Goal: Communication & Community: Answer question/provide support

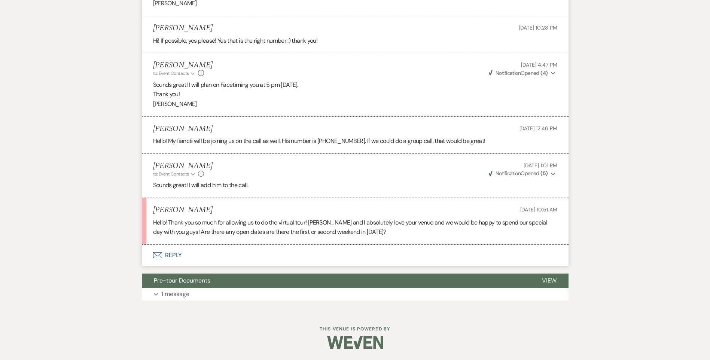
scroll to position [1280, 0]
click at [178, 264] on button "Envelope Reply" at bounding box center [355, 255] width 427 height 21
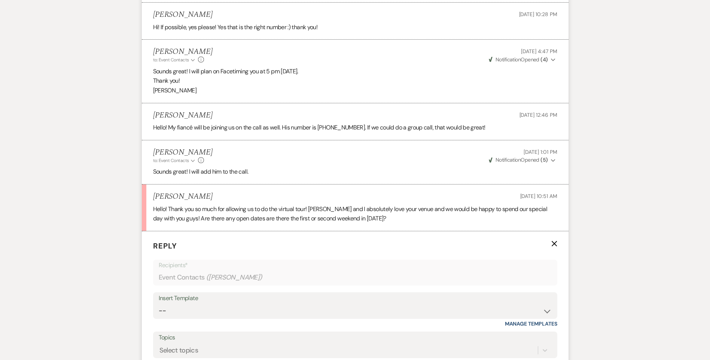
scroll to position [1393, 0]
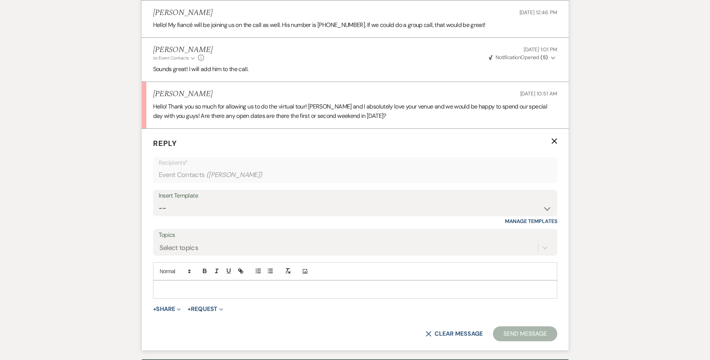
click at [165, 293] on p at bounding box center [355, 289] width 392 height 8
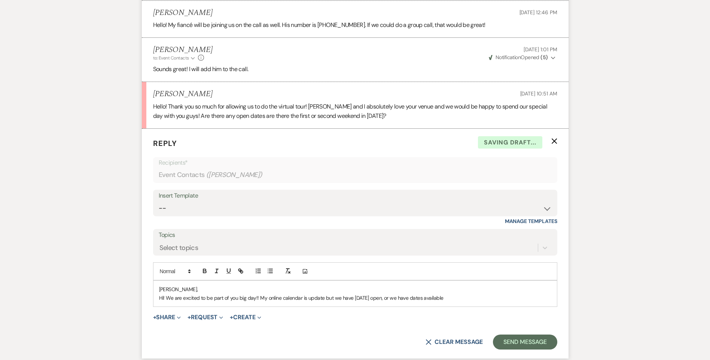
click at [467, 302] on p "Hi! We are excited to be part of you big day!! My online calendar is update but…" at bounding box center [355, 298] width 392 height 8
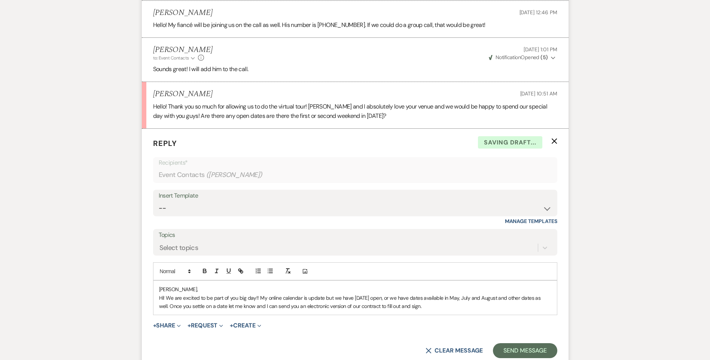
click at [432, 311] on p "Hi! We are excited to be part of you big day!! My online calendar is update but…" at bounding box center [355, 302] width 392 height 17
click at [449, 311] on p "Hi! We are excited to be part of you big day!! My online calendar is update but…" at bounding box center [355, 302] width 392 height 17
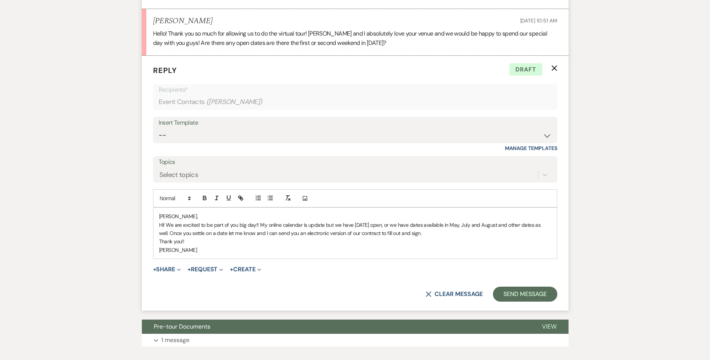
scroll to position [1468, 0]
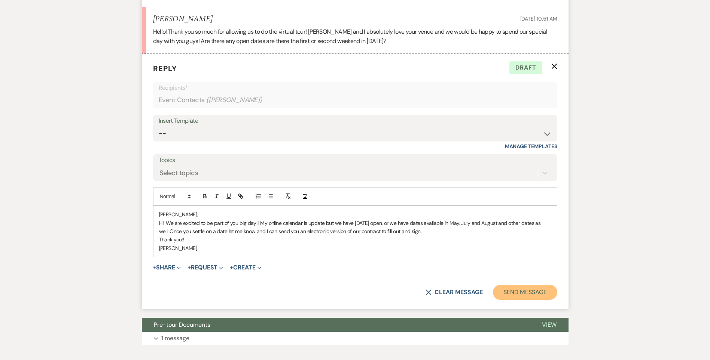
click at [521, 300] on button "Send Message" at bounding box center [525, 292] width 64 height 15
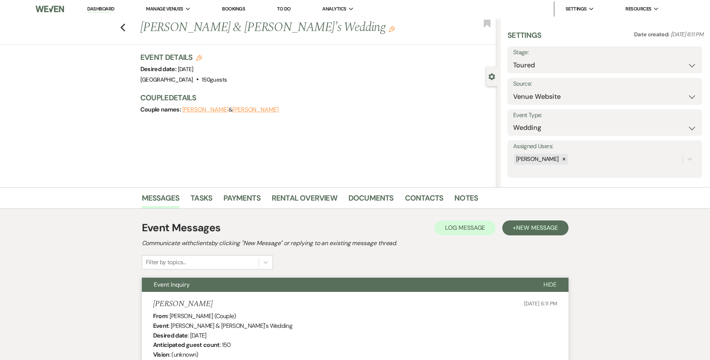
scroll to position [0, 0]
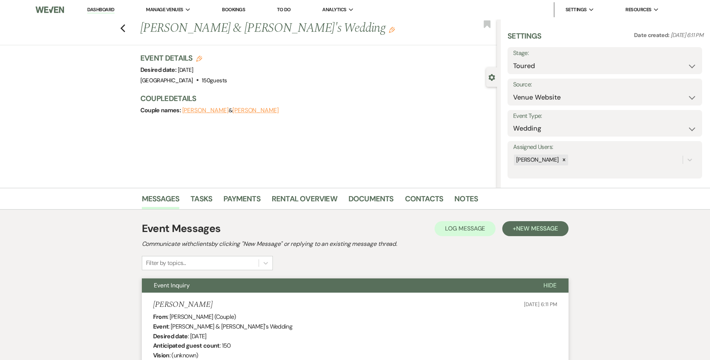
click at [100, 12] on link "Dashboard" at bounding box center [100, 9] width 27 height 7
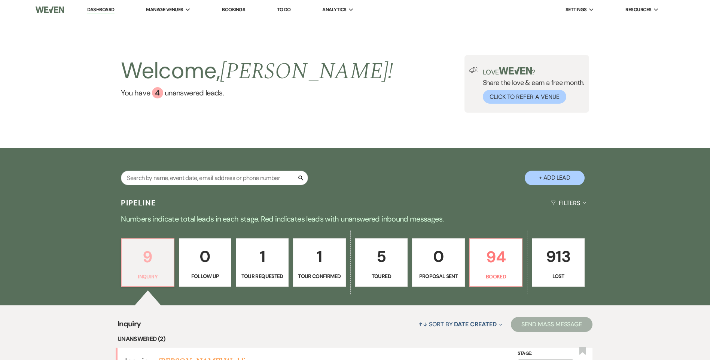
click at [156, 278] on p "Inquiry" at bounding box center [147, 276] width 43 height 8
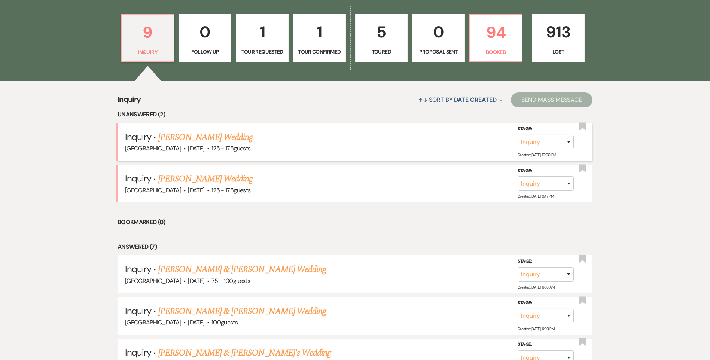
click at [207, 134] on link "[PERSON_NAME] Wedding" at bounding box center [205, 137] width 95 height 13
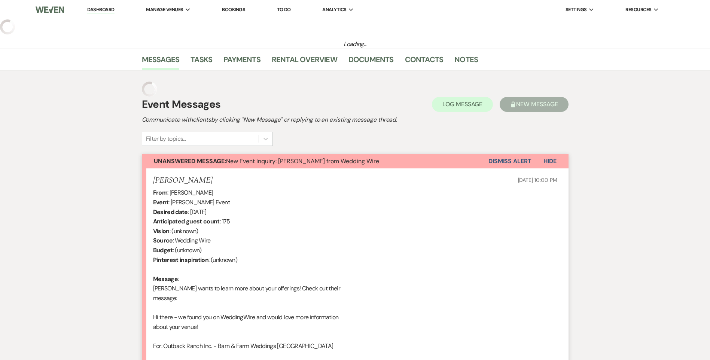
select select "3"
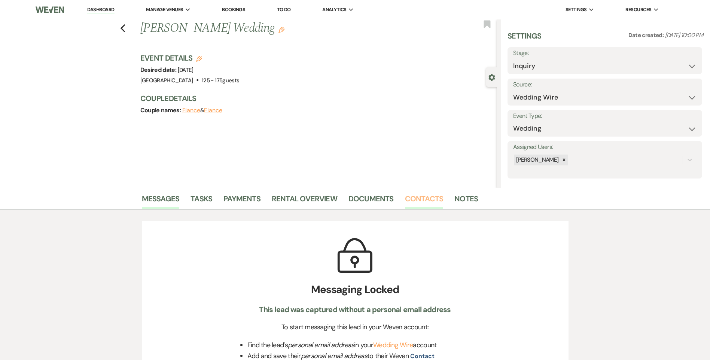
click at [433, 202] on link "Contacts" at bounding box center [424, 201] width 39 height 16
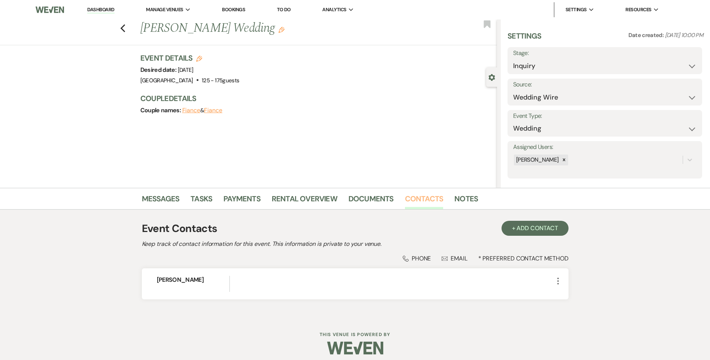
scroll to position [6, 0]
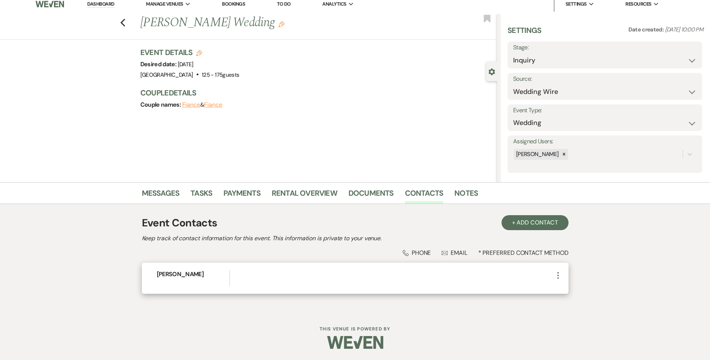
click at [557, 276] on icon "More" at bounding box center [557, 275] width 9 height 9
click at [571, 284] on ul "Pencil Edit Archive Archive" at bounding box center [575, 296] width 45 height 33
click at [575, 288] on button "Pencil Edit" at bounding box center [575, 290] width 45 height 13
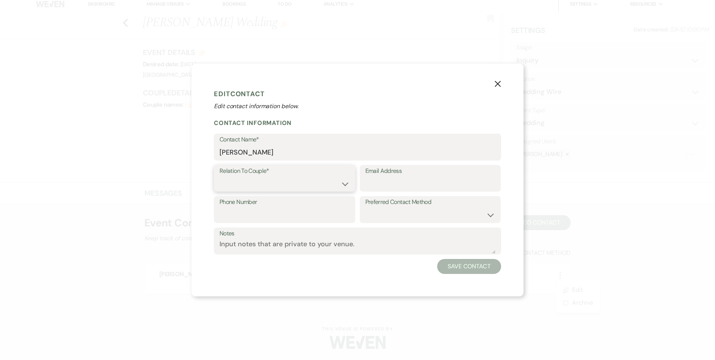
click at [253, 180] on select "Couple Planner Parent of Couple Family Member Friend Other" at bounding box center [285, 183] width 130 height 15
select select "1"
click at [220, 176] on select "Couple Planner Parent of Couple Family Member Friend Other" at bounding box center [285, 183] width 130 height 15
click at [381, 178] on input "Email Address" at bounding box center [431, 183] width 130 height 15
paste input "[EMAIL_ADDRESS][DOMAIN_NAME]"
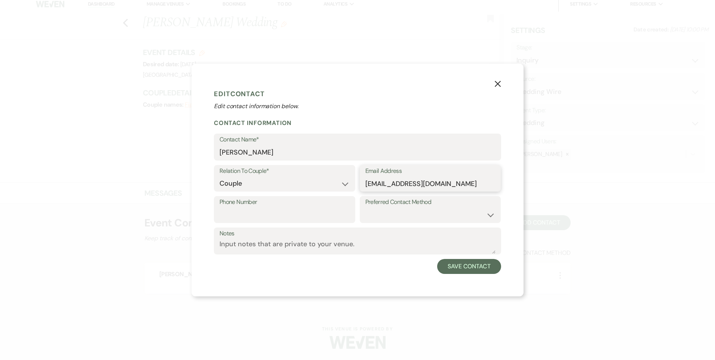
type input "[EMAIL_ADDRESS][DOMAIN_NAME]"
click at [295, 217] on input "Phone Number" at bounding box center [285, 215] width 130 height 15
click at [421, 209] on select "Email Phone Text" at bounding box center [431, 215] width 130 height 15
select select "email"
click at [366, 208] on select "Email Phone Text" at bounding box center [431, 215] width 130 height 15
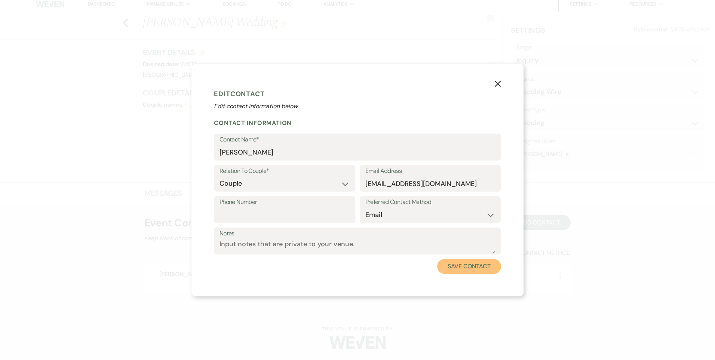
click at [464, 264] on button "Save Contact" at bounding box center [469, 266] width 64 height 15
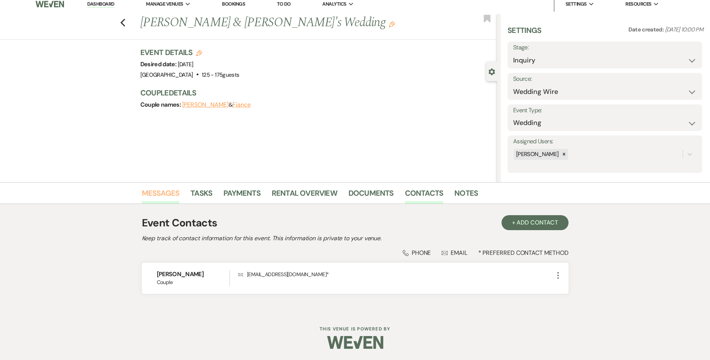
click at [171, 194] on link "Messages" at bounding box center [161, 195] width 38 height 16
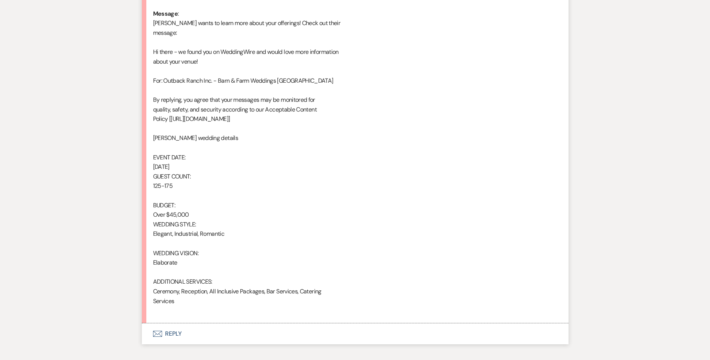
scroll to position [433, 0]
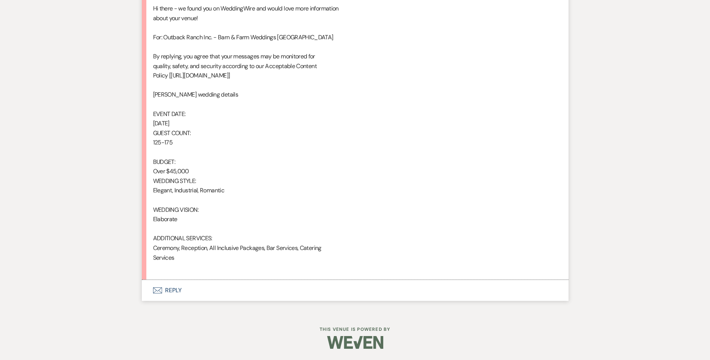
click at [181, 290] on button "Envelope Reply" at bounding box center [355, 290] width 427 height 21
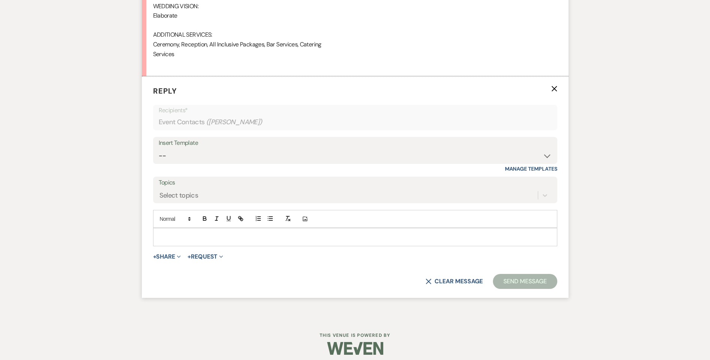
scroll to position [642, 0]
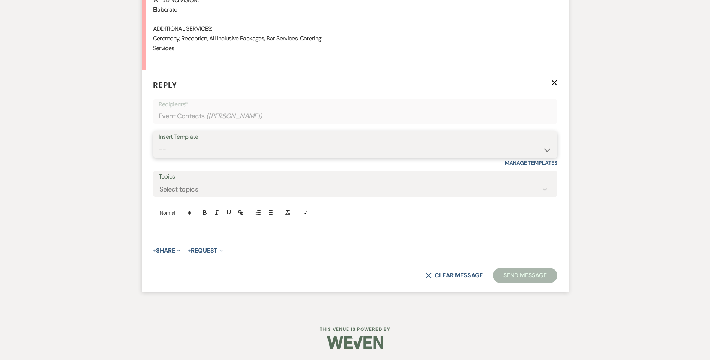
click at [167, 147] on select "-- Weven Planning Portal Introduction (Booked Events) Initial Inquiry Response …" at bounding box center [355, 150] width 393 height 15
select select "529"
click at [159, 143] on select "-- Weven Planning Portal Introduction (Booked Events) Initial Inquiry Response …" at bounding box center [355, 150] width 393 height 15
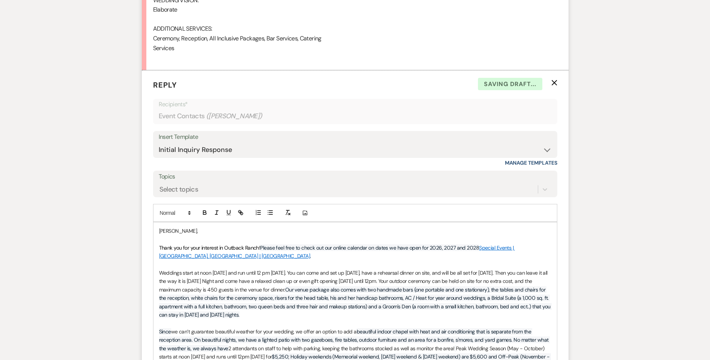
click at [184, 231] on p "[PERSON_NAME]," at bounding box center [355, 231] width 392 height 8
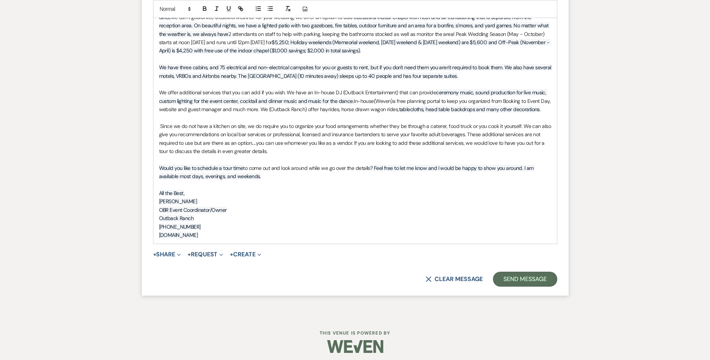
scroll to position [961, 0]
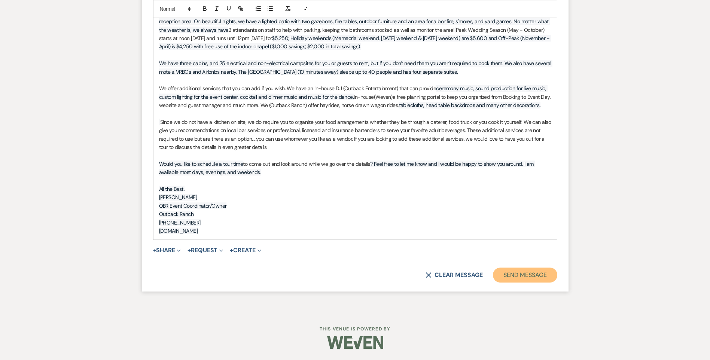
click at [523, 276] on button "Send Message" at bounding box center [525, 275] width 64 height 15
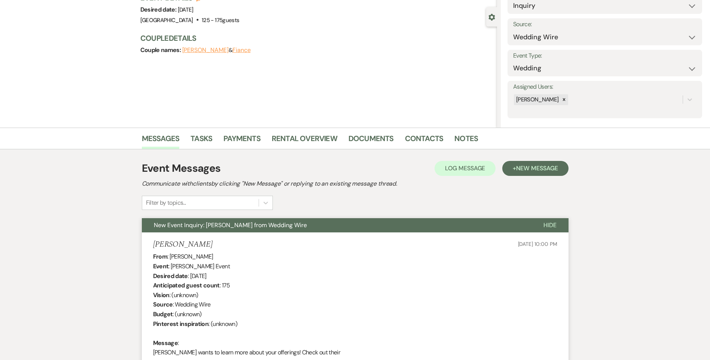
scroll to position [0, 0]
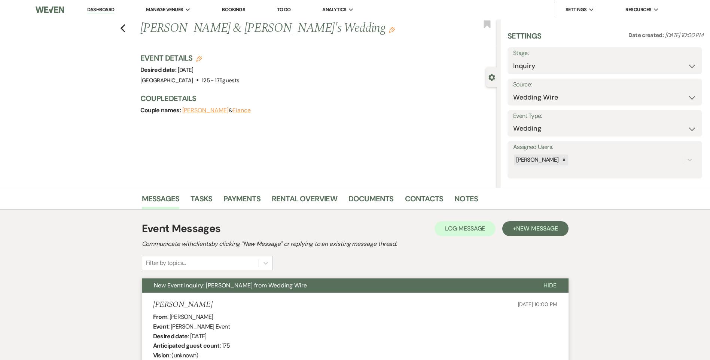
click at [106, 9] on link "Dashboard" at bounding box center [100, 9] width 27 height 7
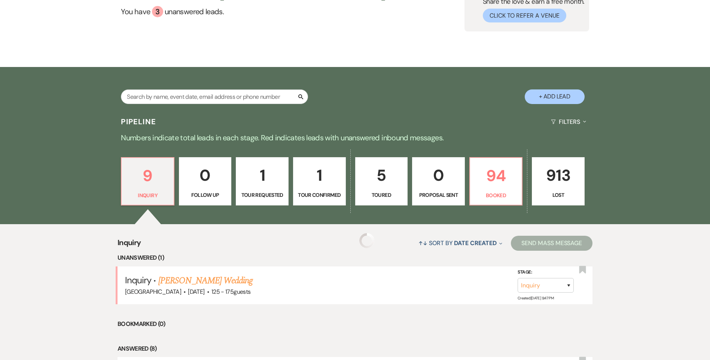
scroll to position [187, 0]
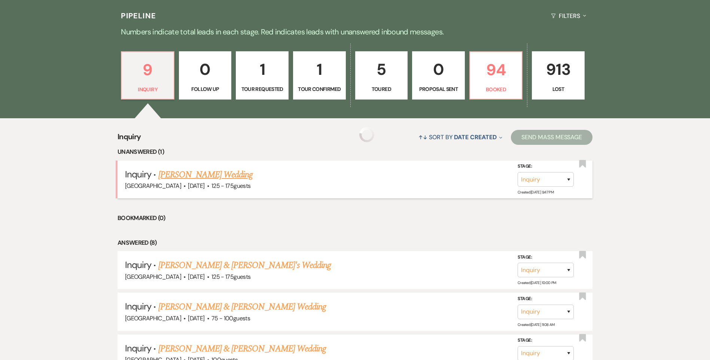
click at [189, 172] on link "[PERSON_NAME] Wedding" at bounding box center [205, 174] width 95 height 13
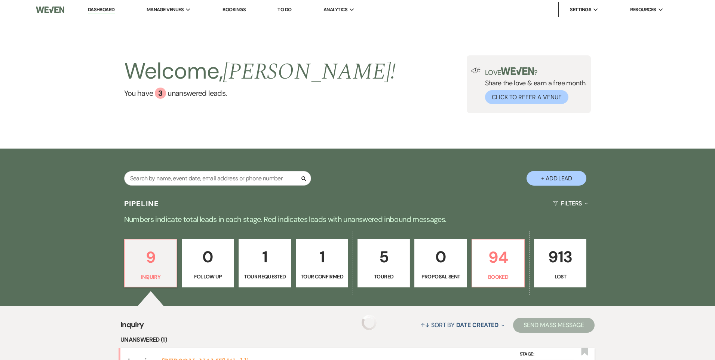
select select "3"
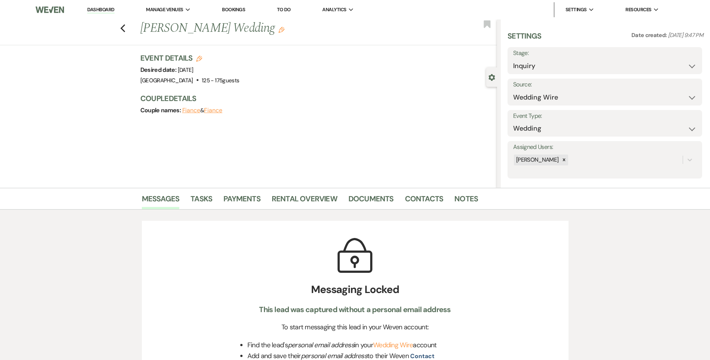
click at [544, 58] on div "Stage: Inquiry Follow Up Tour Requested Tour Confirmed Toured Proposal Sent Boo…" at bounding box center [604, 60] width 195 height 27
click at [548, 68] on select "Inquiry Follow Up Tour Requested Tour Confirmed Toured Proposal Sent Booked Lost" at bounding box center [604, 66] width 183 height 15
select select "8"
click at [513, 59] on select "Inquiry Follow Up Tour Requested Tour Confirmed Toured Proposal Sent Booked Lost" at bounding box center [604, 66] width 183 height 15
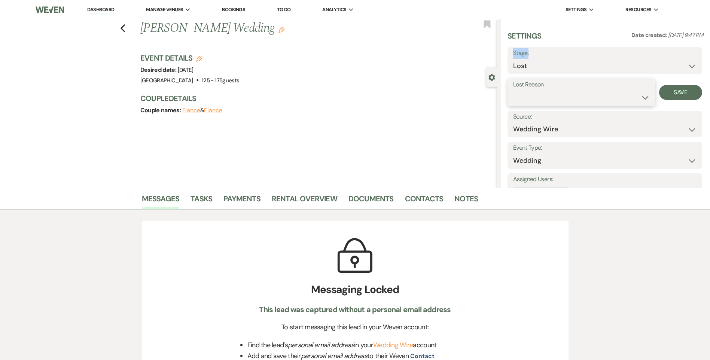
click at [556, 91] on select "Booked Elsewhere Budget Date Unavailable No Response Not a Good Match Capacity …" at bounding box center [581, 97] width 137 height 15
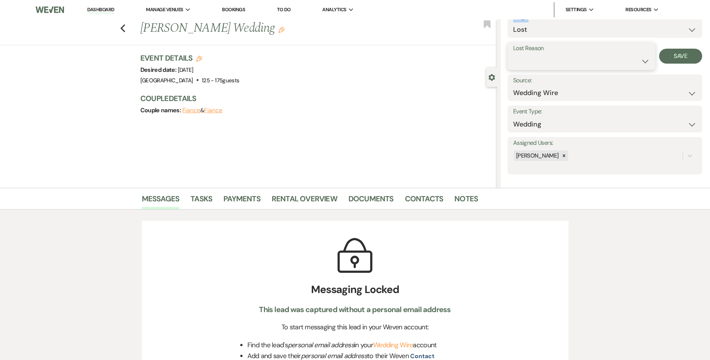
scroll to position [39, 0]
click at [547, 58] on select "Booked Elsewhere Budget Date Unavailable No Response Not a Good Match Capacity …" at bounding box center [581, 59] width 137 height 15
select select "4"
click at [513, 52] on select "Booked Elsewhere Budget Date Unavailable No Response Not a Good Match Capacity …" at bounding box center [581, 59] width 137 height 15
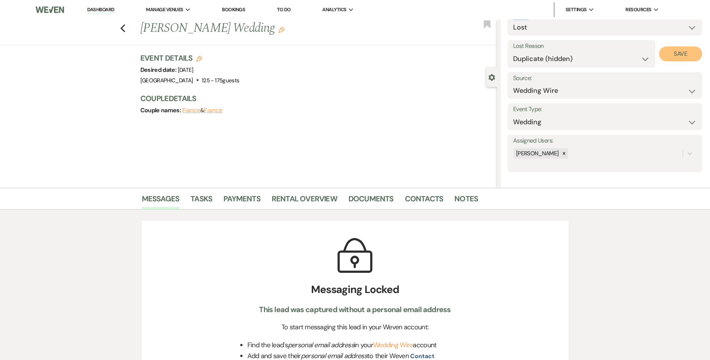
click at [683, 52] on button "Save" at bounding box center [680, 53] width 43 height 15
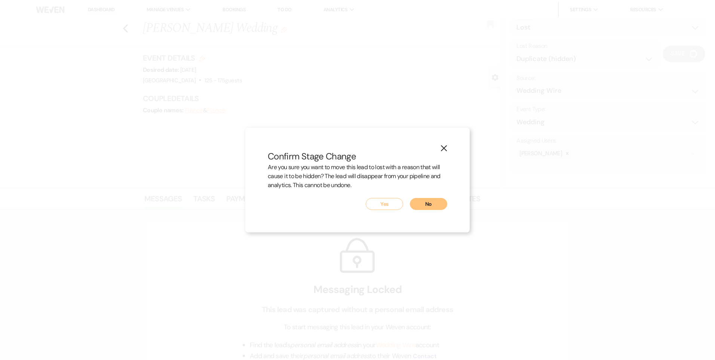
click at [384, 204] on button "Yes" at bounding box center [384, 204] width 37 height 12
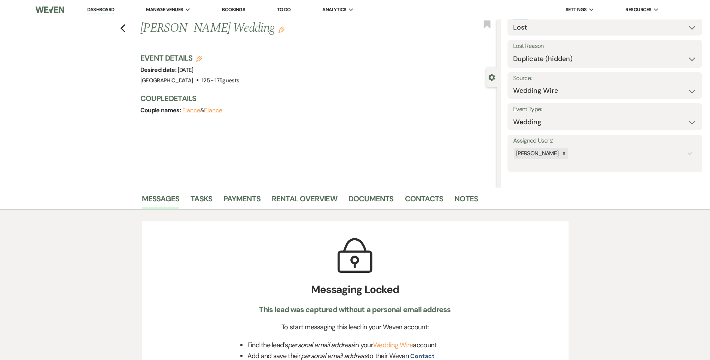
click at [104, 9] on link "Dashboard" at bounding box center [100, 9] width 27 height 7
select select "8"
select select "4"
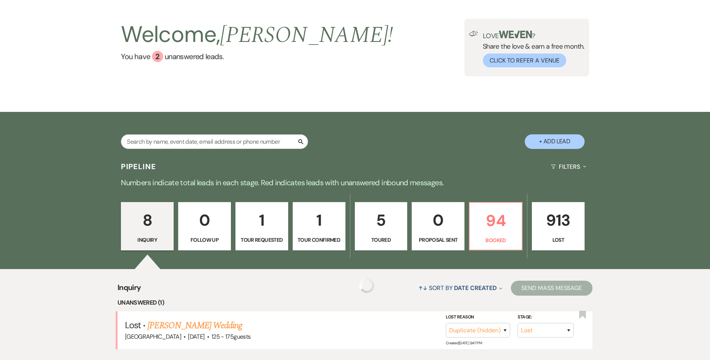
scroll to position [150, 0]
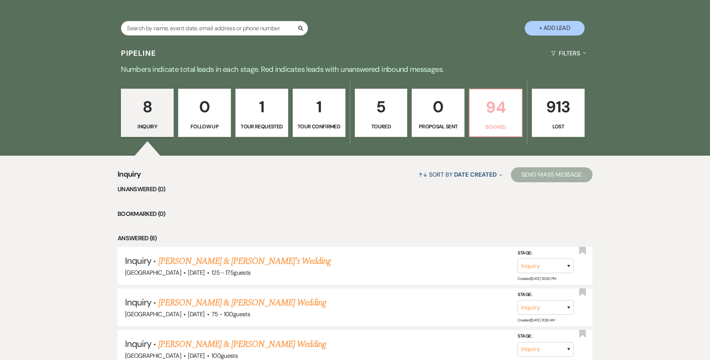
click at [486, 123] on p "Booked" at bounding box center [495, 127] width 43 height 8
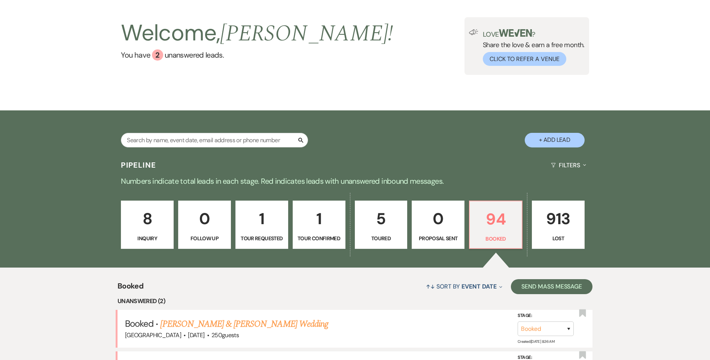
scroll to position [150, 0]
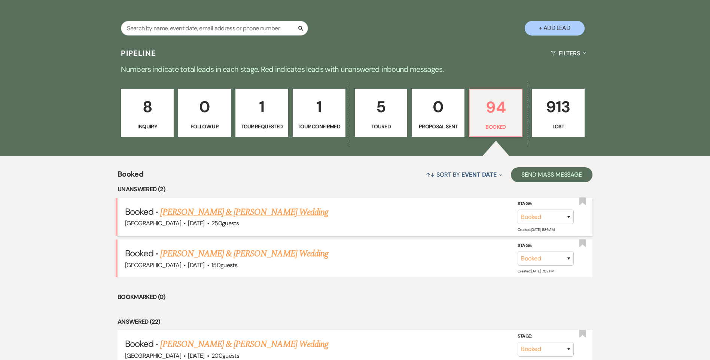
click at [272, 210] on link "[PERSON_NAME] & [PERSON_NAME] Wedding" at bounding box center [244, 211] width 168 height 13
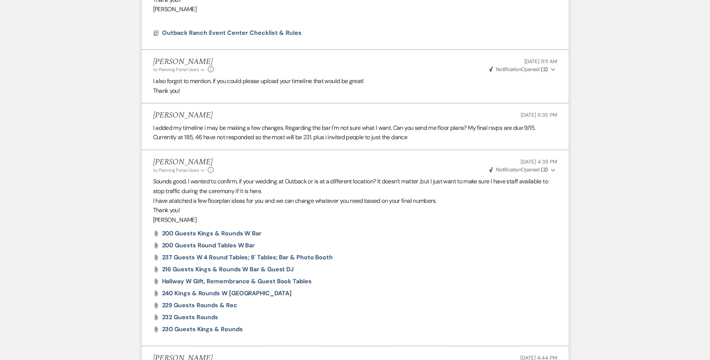
scroll to position [674, 0]
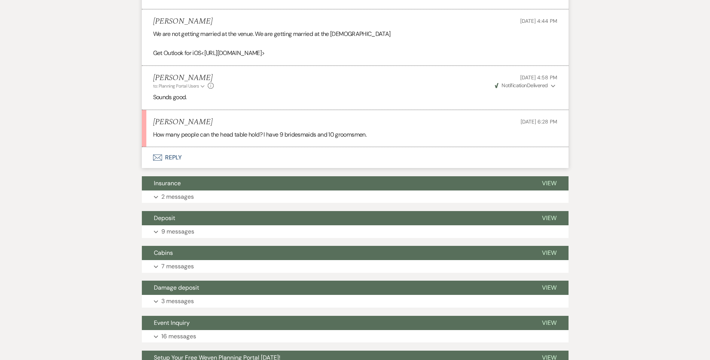
click at [181, 156] on button "Envelope Reply" at bounding box center [355, 157] width 427 height 21
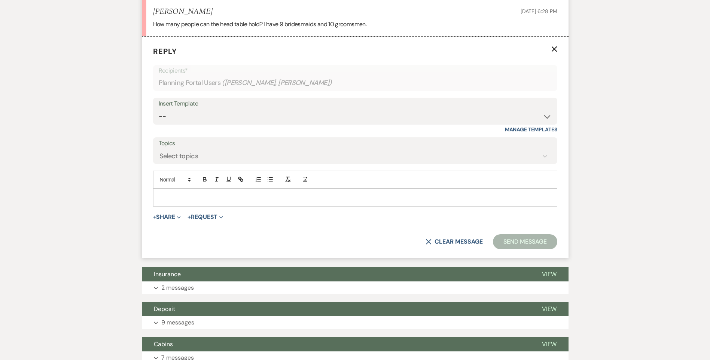
scroll to position [786, 0]
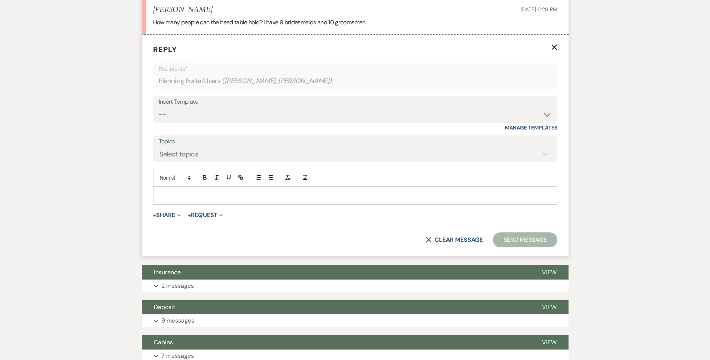
click at [189, 192] on p at bounding box center [355, 196] width 392 height 8
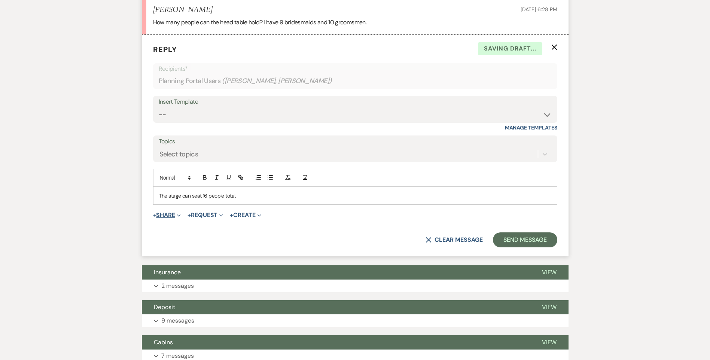
click at [167, 218] on button "+ Share Expand" at bounding box center [167, 215] width 28 height 6
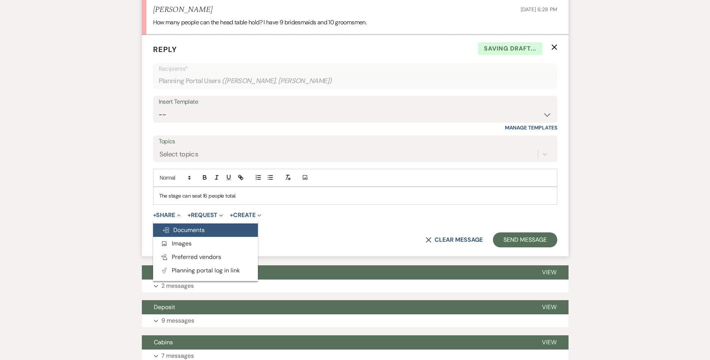
click at [185, 230] on span "Doc Upload Documents" at bounding box center [183, 230] width 43 height 8
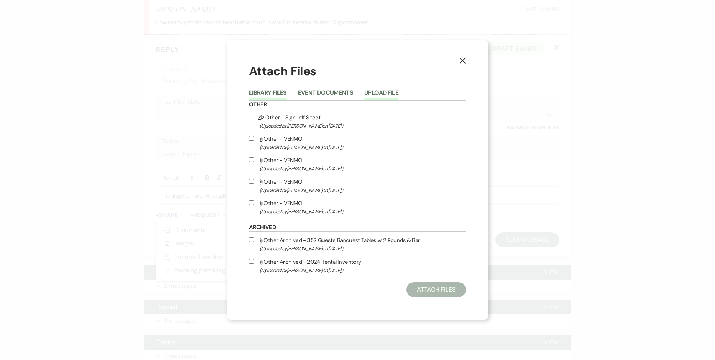
click at [376, 91] on button "Upload File" at bounding box center [381, 95] width 34 height 10
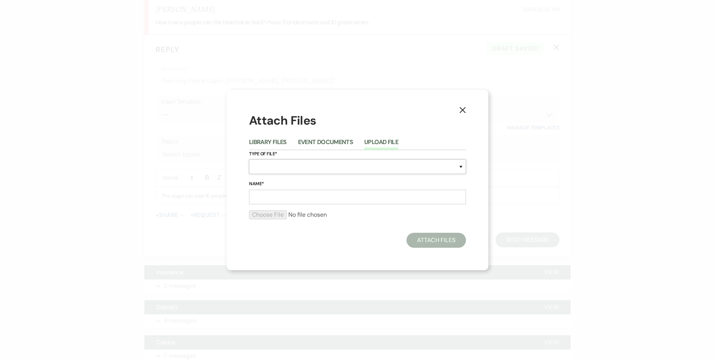
click at [275, 169] on select "Special Event Insurance Vendor Certificate of Insurance Contracts / Rental Agre…" at bounding box center [357, 166] width 217 height 15
select select "24"
click at [249, 159] on select "Special Event Insurance Vendor Certificate of Insurance Contracts / Rental Agre…" at bounding box center [357, 166] width 217 height 15
click at [281, 200] on input "Name*" at bounding box center [357, 197] width 217 height 15
type input "250"
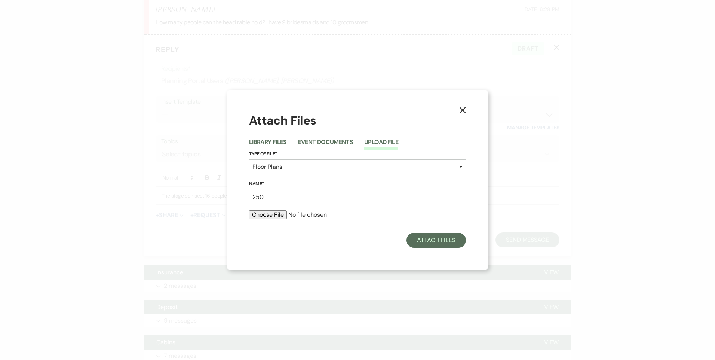
click at [417, 218] on input "file" at bounding box center [357, 214] width 217 height 9
type input "C:\fakepath\252 Guests 3 Rounds 2 side Head tables & Bar.pdf"
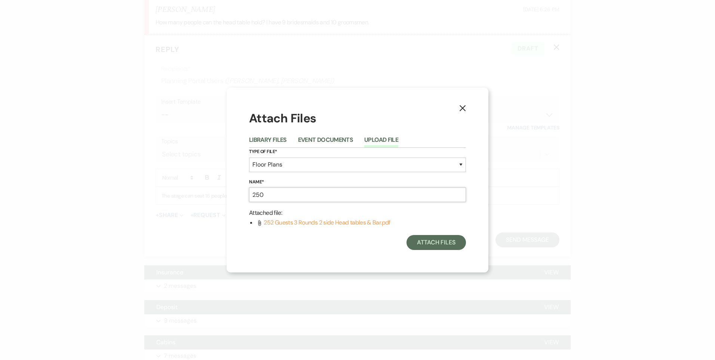
click at [280, 196] on input "250" at bounding box center [357, 194] width 217 height 15
type input "252 guests 3 rounds 2 side head tables & Bar"
click at [359, 244] on div "Attach Files" at bounding box center [357, 242] width 217 height 15
click at [451, 239] on button "Attach Files" at bounding box center [436, 242] width 59 height 15
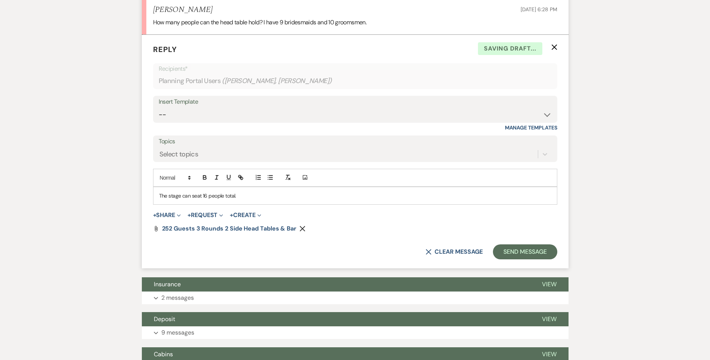
click at [258, 196] on p "The stage can seat 16 people total." at bounding box center [355, 196] width 392 height 8
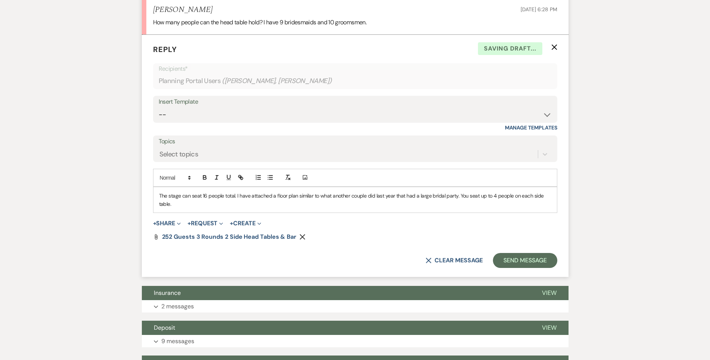
click at [191, 209] on div "The stage can seat 16 people total. I have attached a floor plan similar to wha…" at bounding box center [354, 200] width 403 height 26
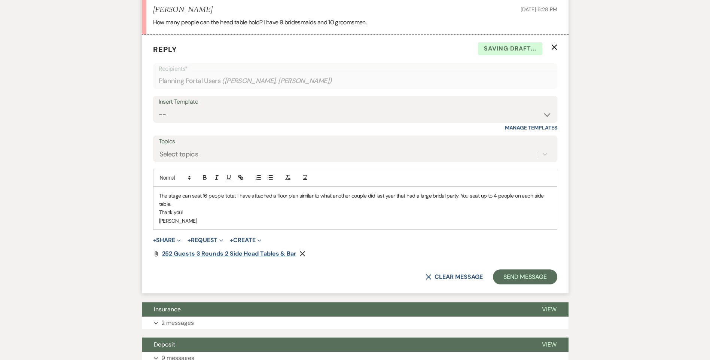
click at [211, 253] on span "252 guests 3 rounds 2 side head tables & Bar" at bounding box center [229, 254] width 134 height 8
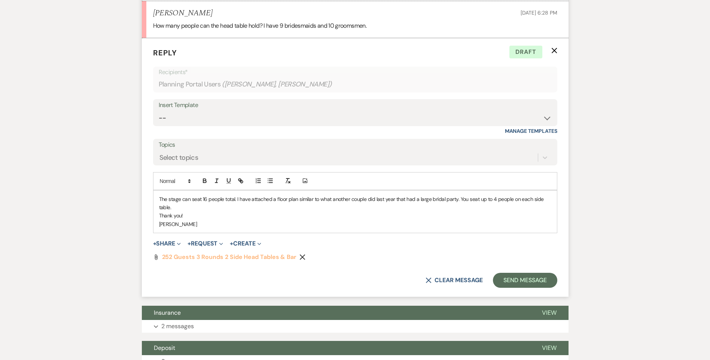
scroll to position [898, 0]
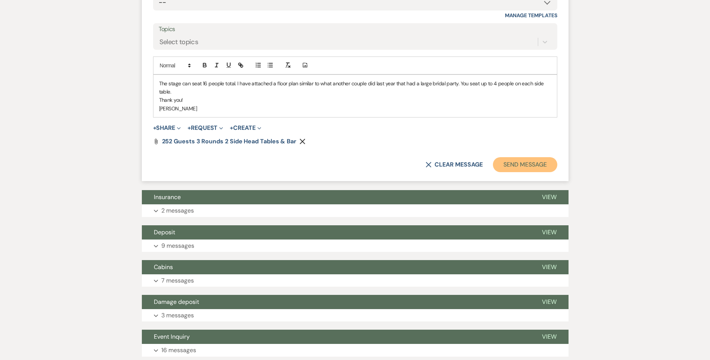
click at [522, 162] on button "Send Message" at bounding box center [525, 164] width 64 height 15
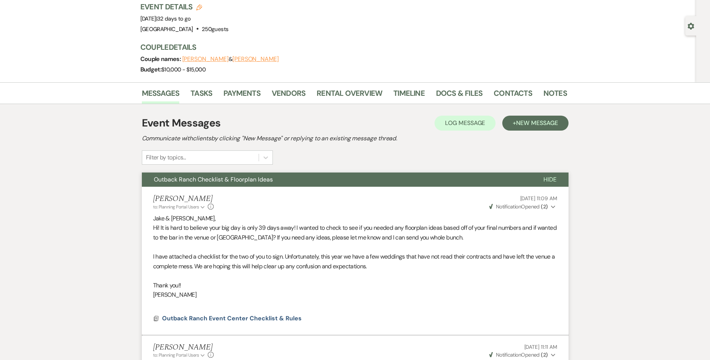
scroll to position [0, 0]
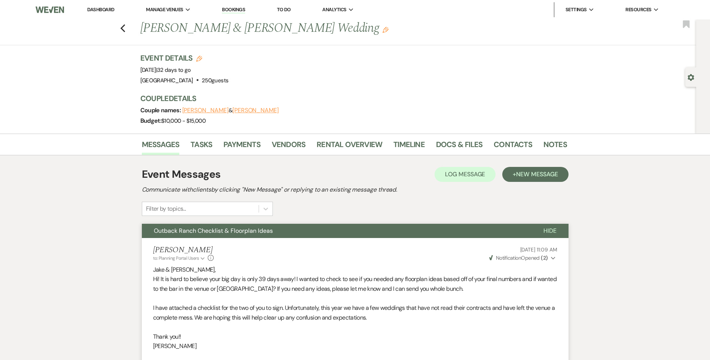
click at [92, 6] on link "Dashboard" at bounding box center [100, 9] width 27 height 6
